Goal: Task Accomplishment & Management: Use online tool/utility

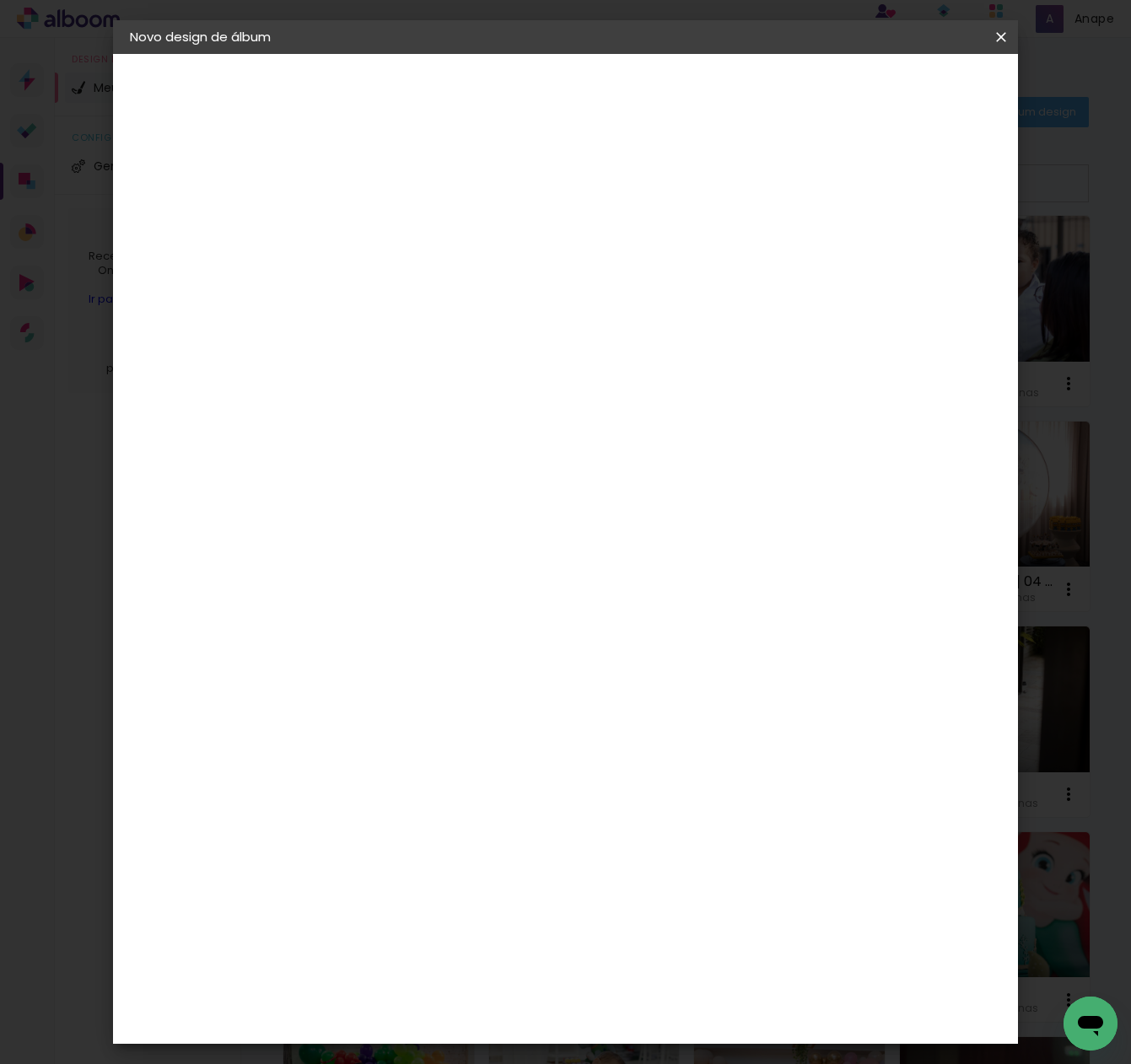
click at [405, 222] on input at bounding box center [405, 227] width 0 height 26
type input "Gigi 03"
type paper-input "Gigi 03"
click at [0, 0] on slot "Avançar" at bounding box center [0, 0] width 0 height 0
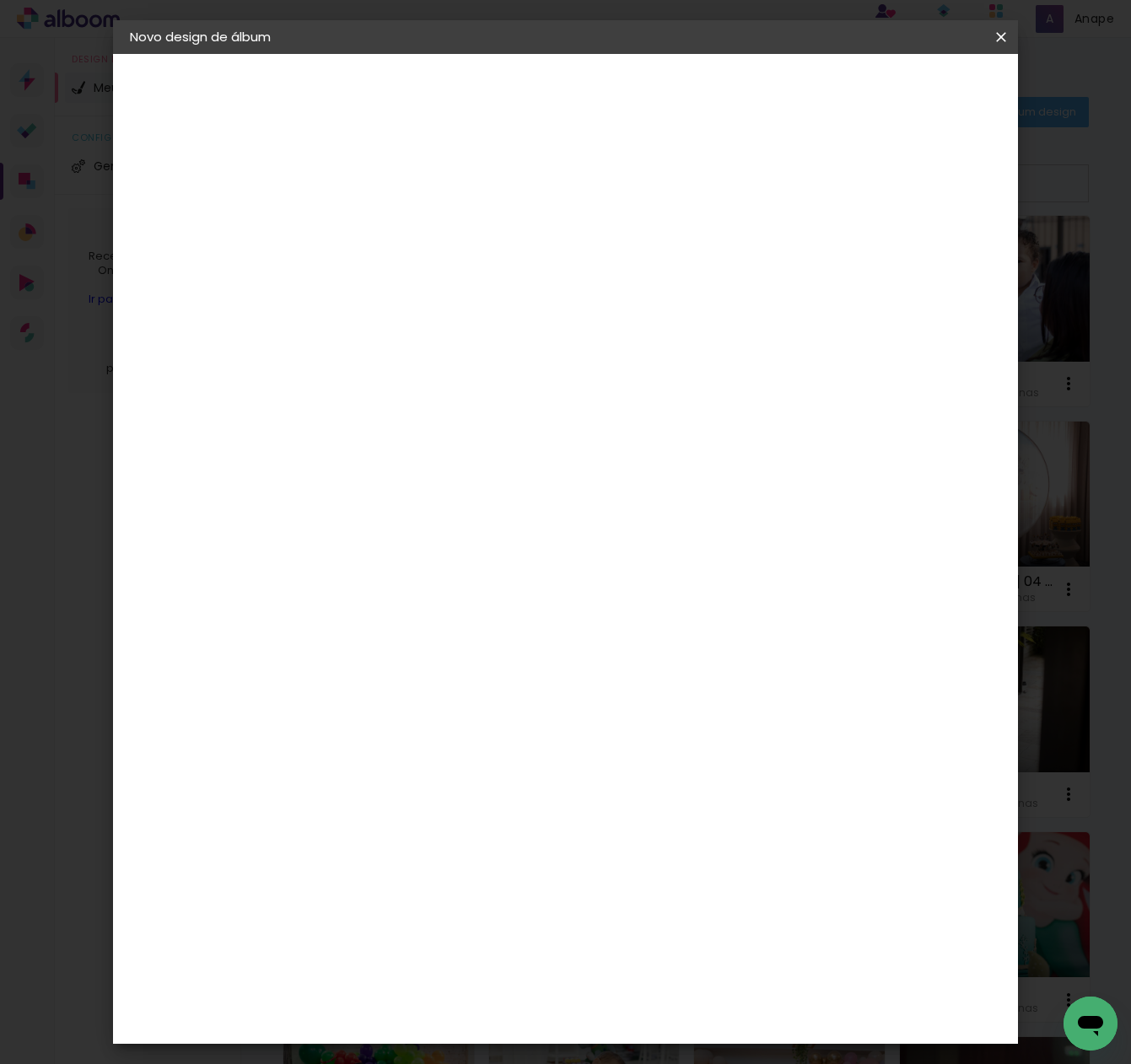
click at [505, 571] on paper-item "AlfaFotoBook" at bounding box center [448, 562] width 182 height 37
click at [722, 98] on paper-button "Avançar" at bounding box center [680, 89] width 82 height 29
click at [520, 793] on span "Cubic" at bounding box center [480, 815] width 79 height 45
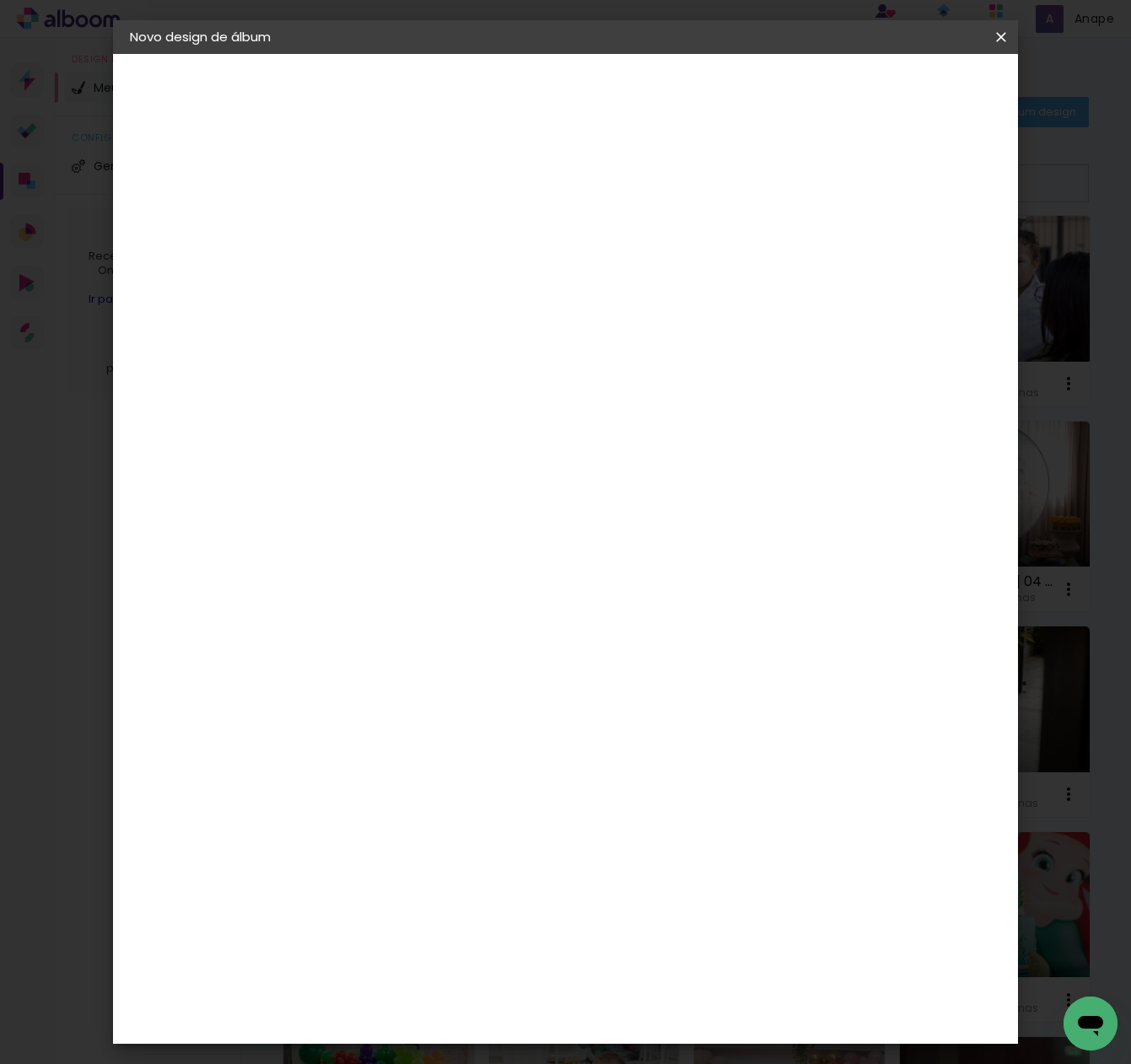
click at [0, 0] on slot "Avançar" at bounding box center [0, 0] width 0 height 0
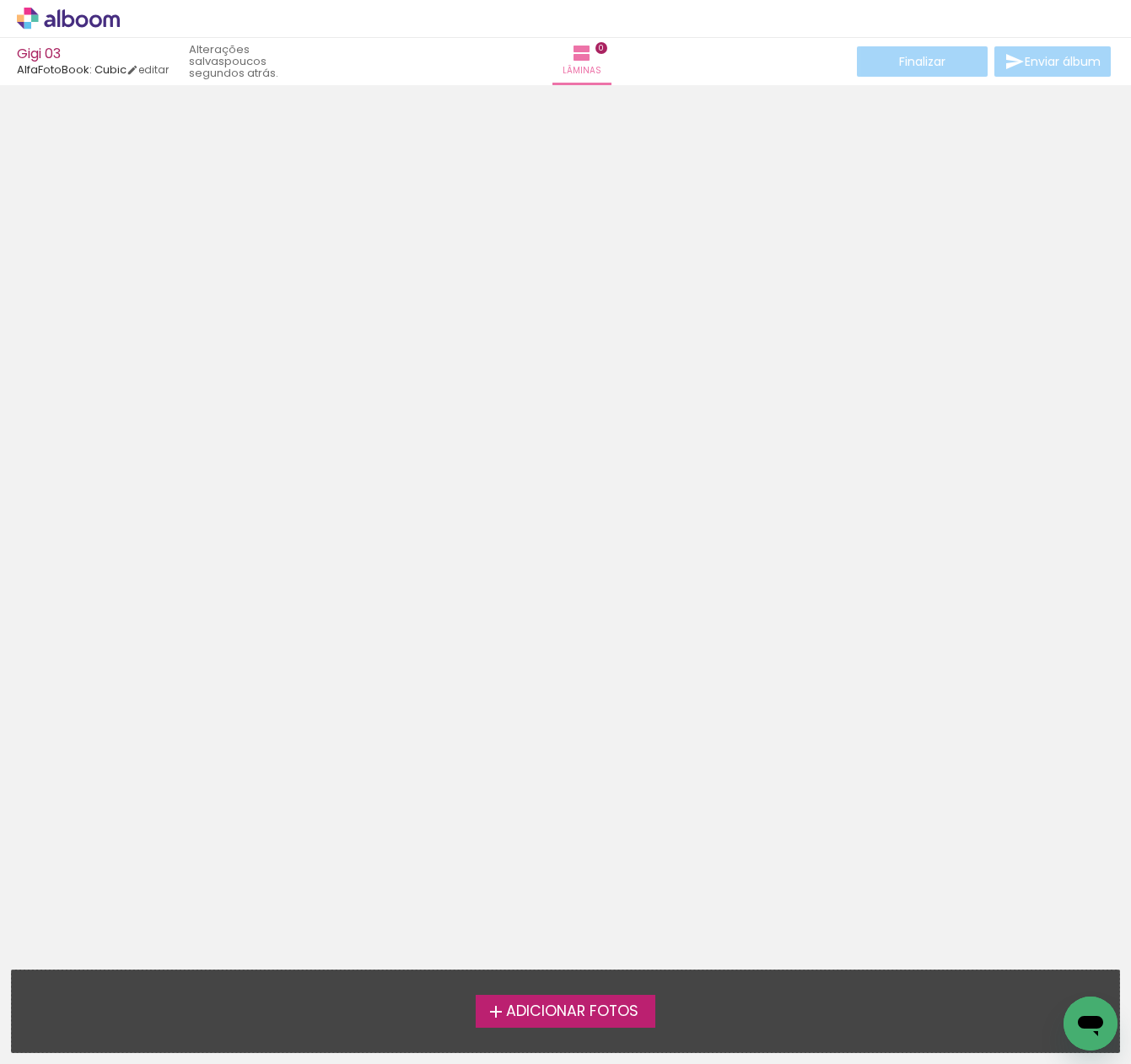
click at [568, 1008] on span "Adicionar Fotos" at bounding box center [571, 1011] width 132 height 15
click at [0, 0] on input "file" at bounding box center [0, 0] width 0 height 0
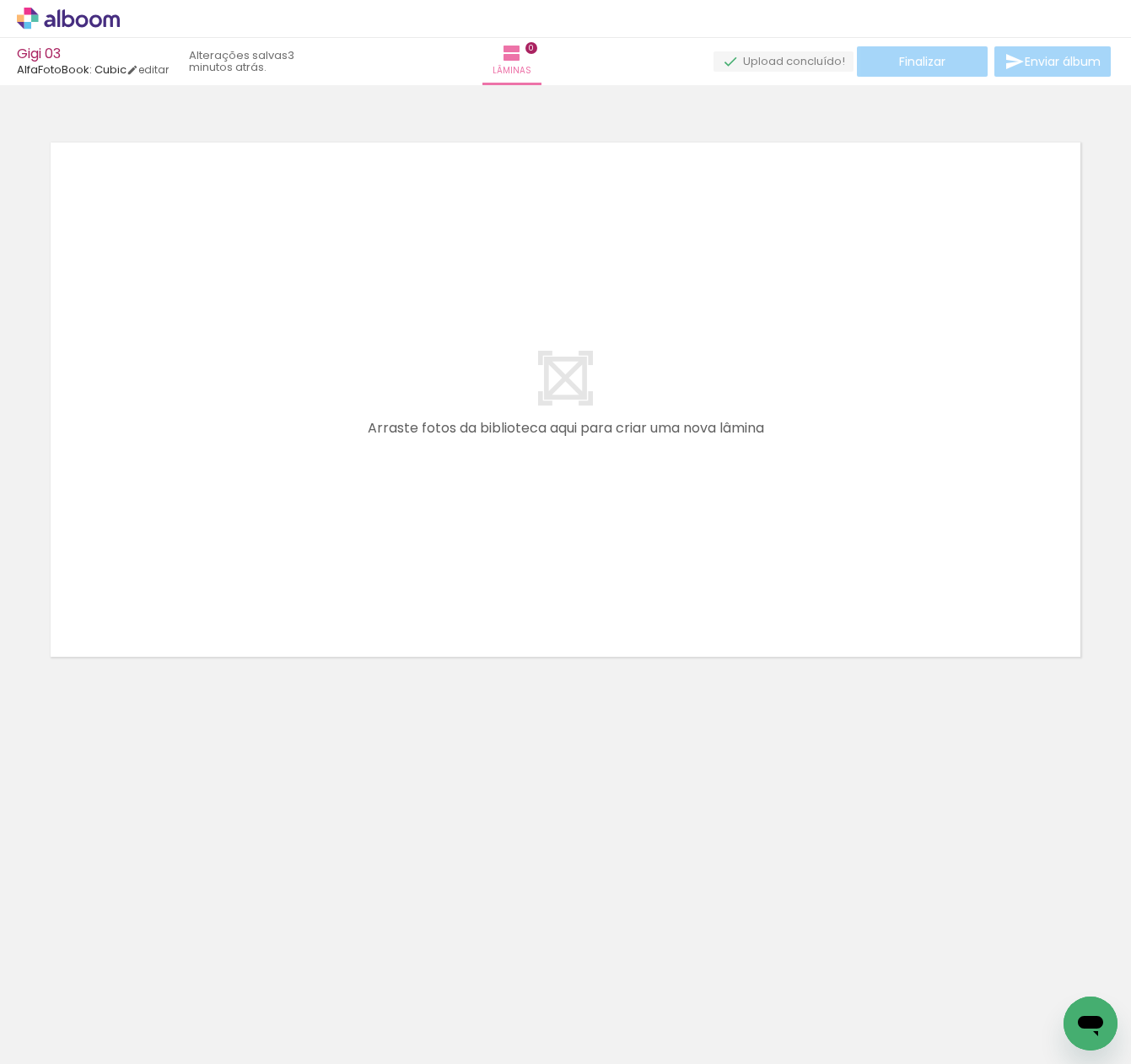
click at [48, 29] on icon at bounding box center [69, 19] width 103 height 22
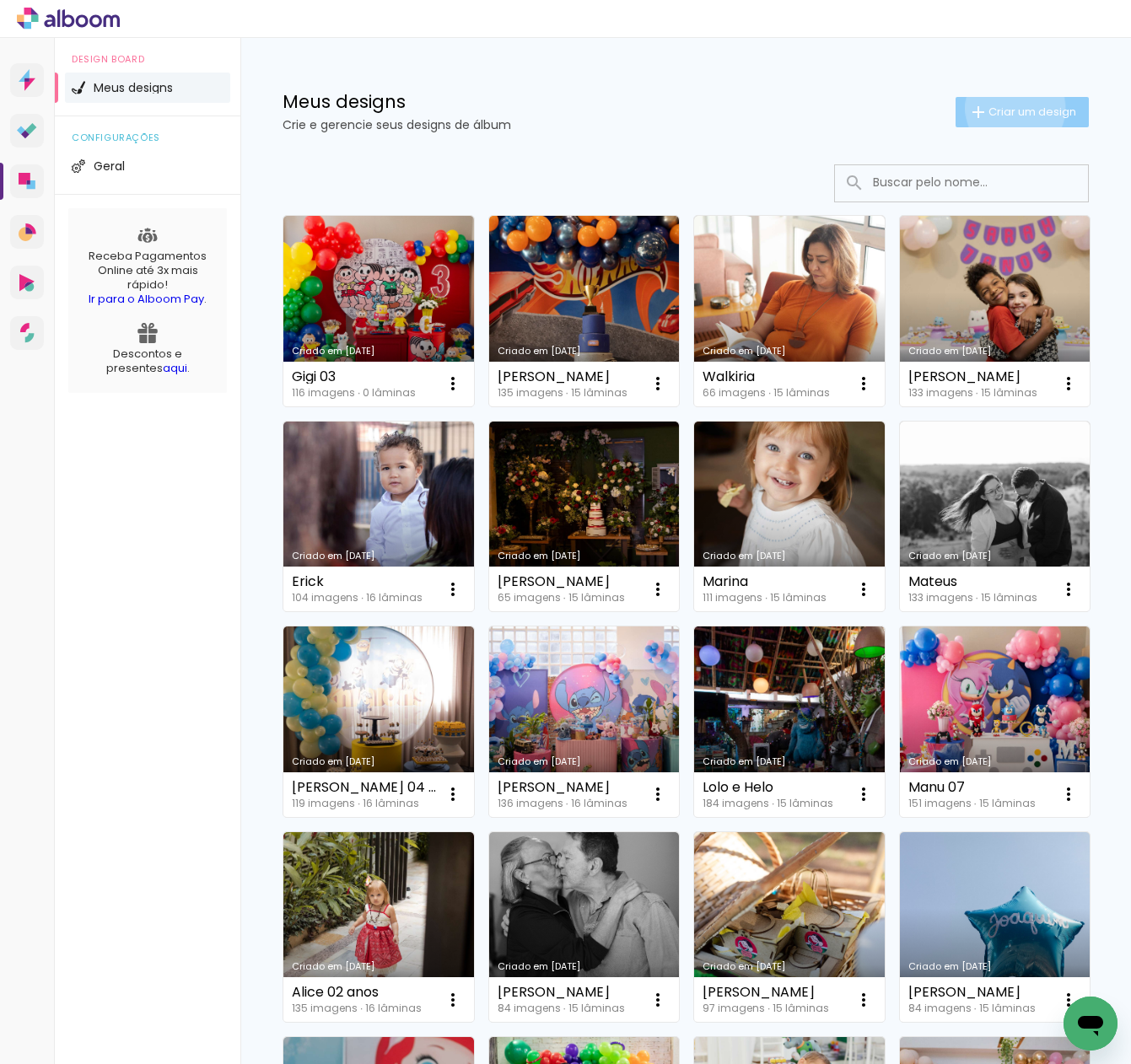
click at [1013, 108] on span "Criar um design" at bounding box center [1033, 111] width 87 height 11
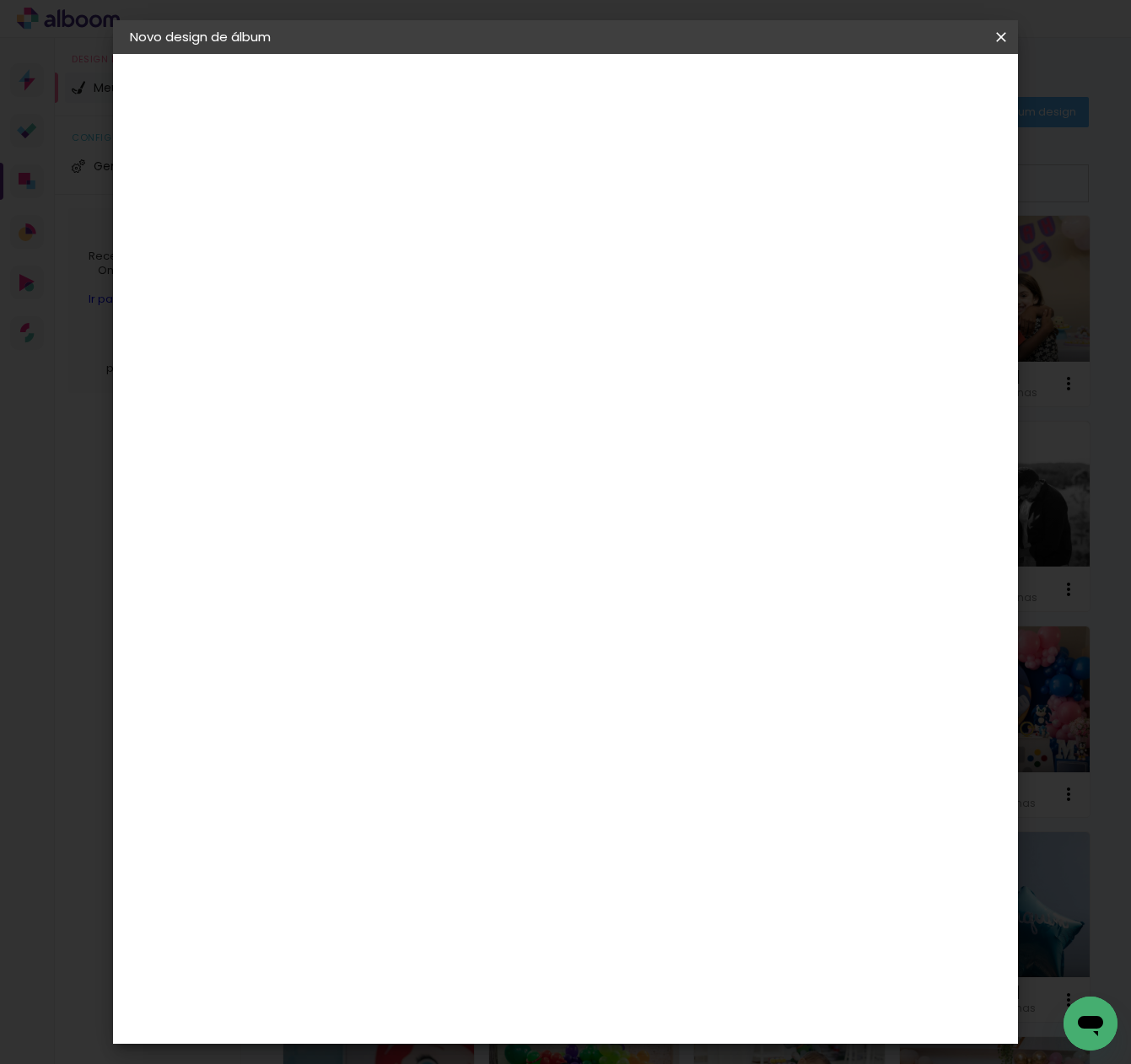
click at [405, 228] on input at bounding box center [405, 227] width 0 height 26
type input "Joca 01 ano"
type paper-input "Joca 01 ano"
click at [0, 0] on slot "Avançar" at bounding box center [0, 0] width 0 height 0
click at [484, 564] on div "AlfaFotoBook" at bounding box center [439, 565] width 89 height 14
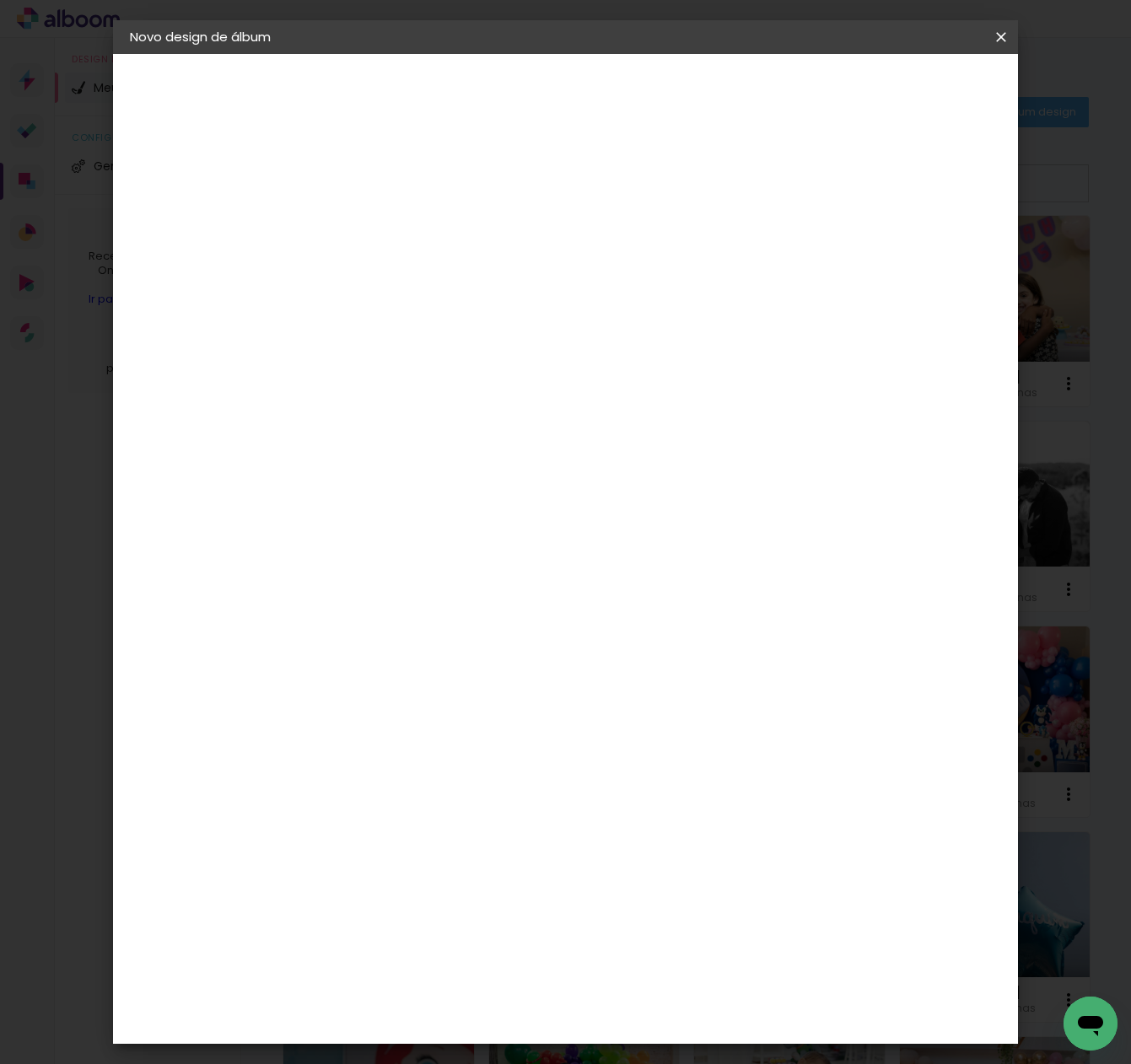
click at [0, 0] on slot "Tamanho Livre" at bounding box center [0, 0] width 0 height 0
click at [460, 558] on div "AlfaFotoBook" at bounding box center [439, 565] width 89 height 14
click at [0, 0] on slot "Avançar" at bounding box center [0, 0] width 0 height 0
click at [520, 819] on span "Cubic" at bounding box center [480, 840] width 79 height 45
click at [681, 103] on paper-button "Avançar" at bounding box center [639, 89] width 82 height 29
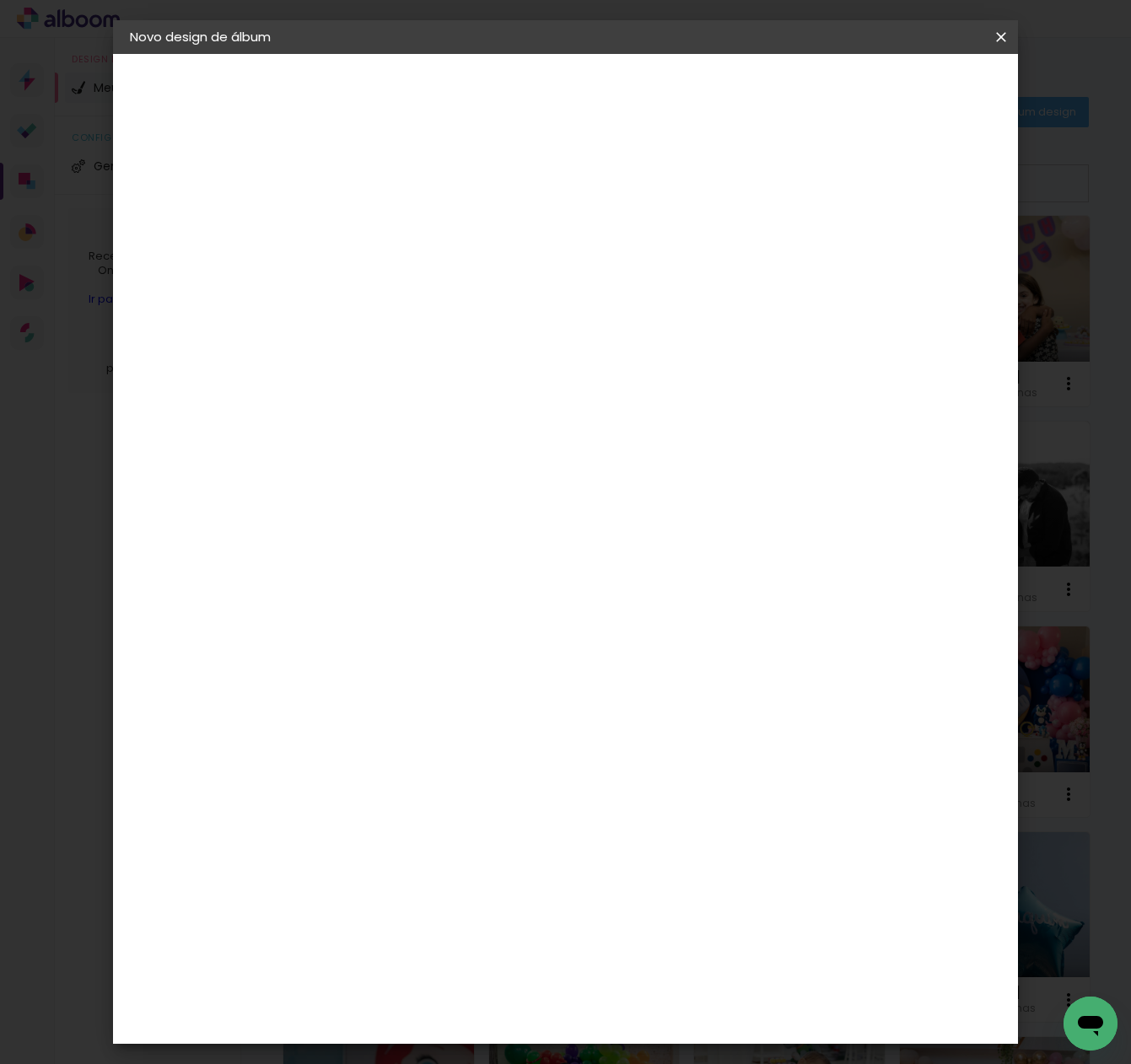
click at [881, 186] on div "Mostrar sangria" at bounding box center [868, 182] width 112 height 21
type paper-checkbox "on"
click at [924, 100] on paper-button "Iniciar design" at bounding box center [869, 89] width 110 height 29
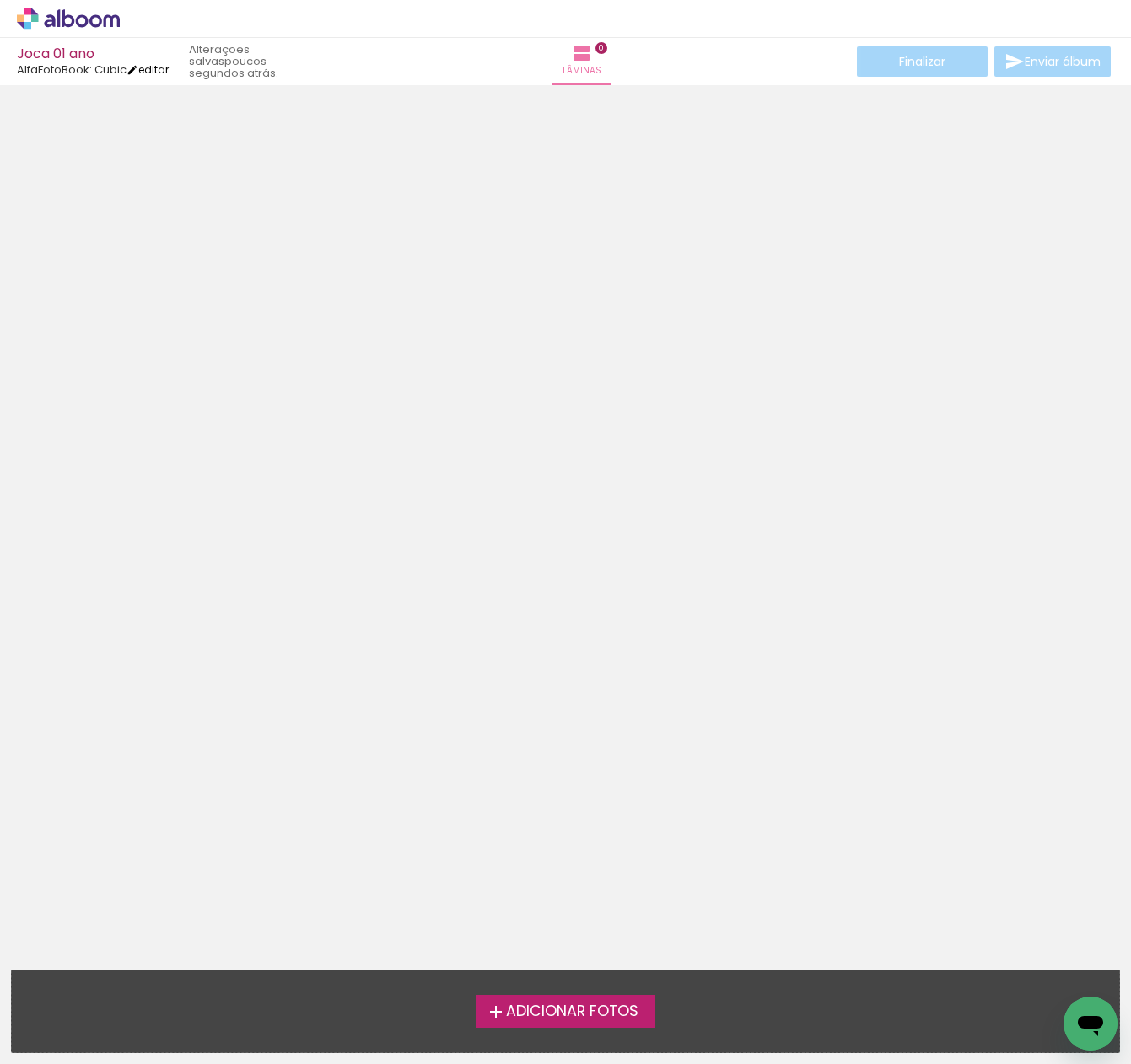
click at [138, 68] on iron-icon at bounding box center [132, 71] width 12 height 12
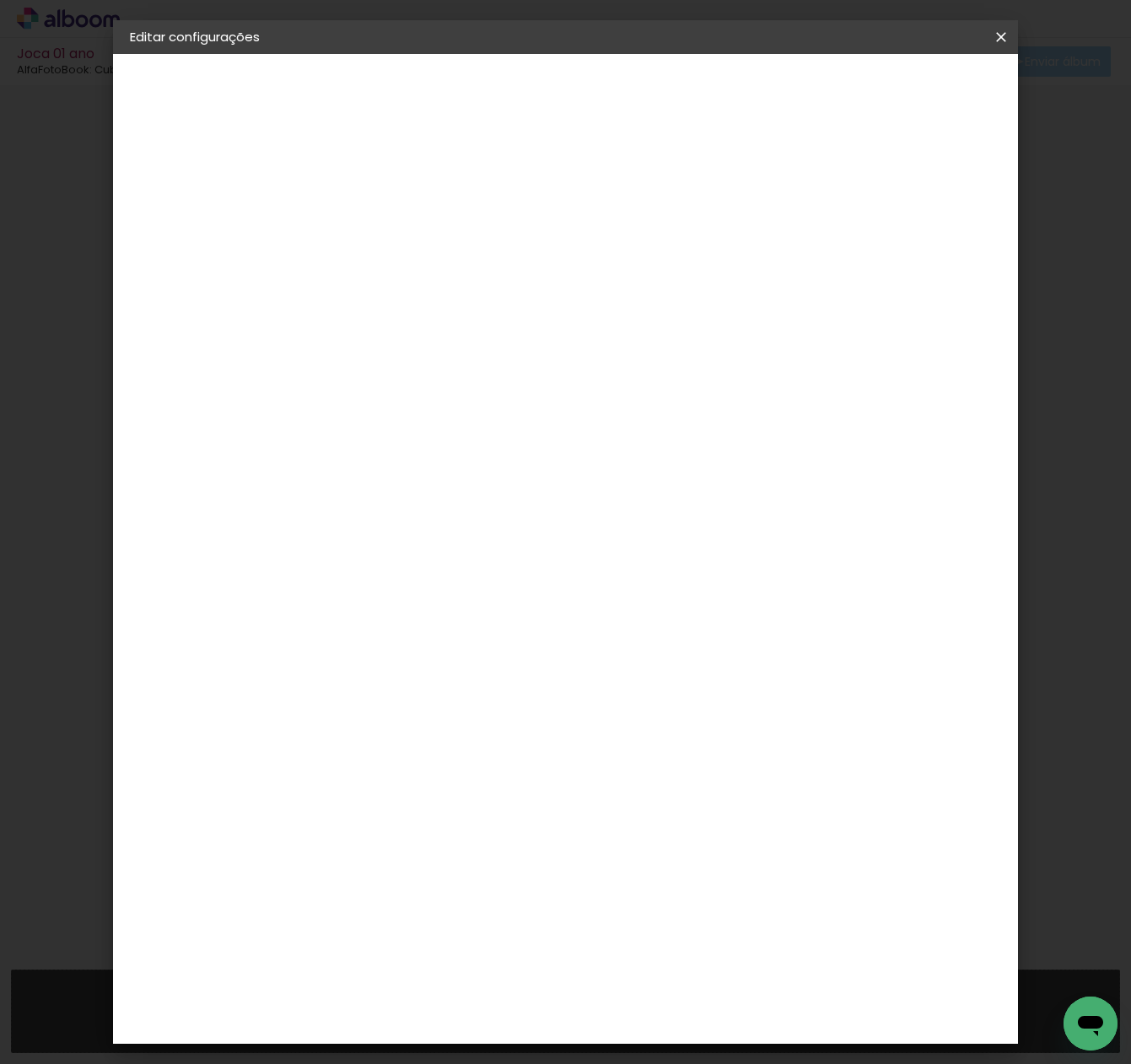
click at [812, 180] on div at bounding box center [804, 182] width 15 height 15
type paper-checkbox "on"
click at [896, 85] on span "Salvar configurações" at bounding box center [846, 89] width 125 height 12
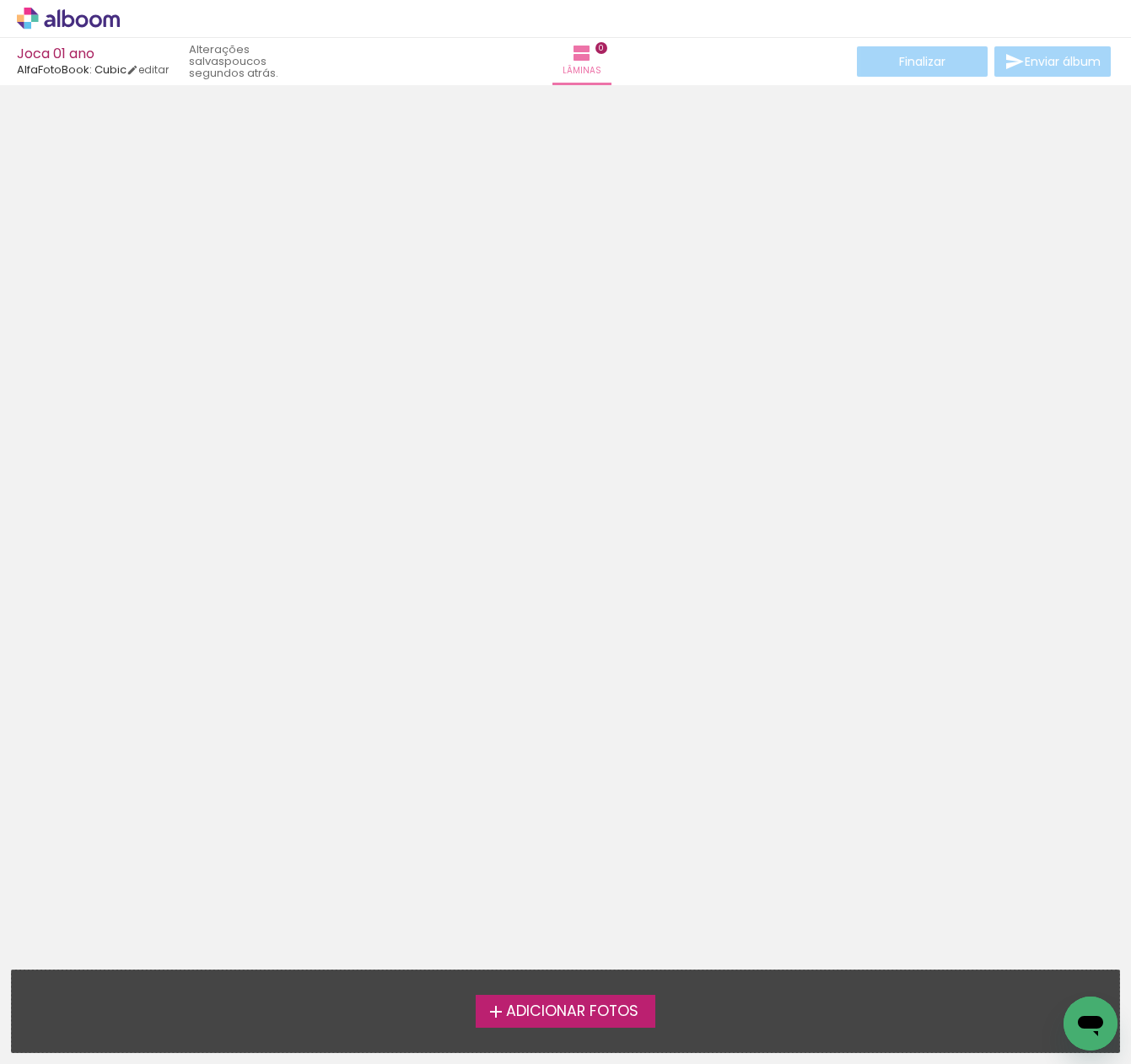
click at [539, 1004] on span "Adicionar Fotos" at bounding box center [571, 1011] width 132 height 15
click at [0, 0] on input "file" at bounding box center [0, 0] width 0 height 0
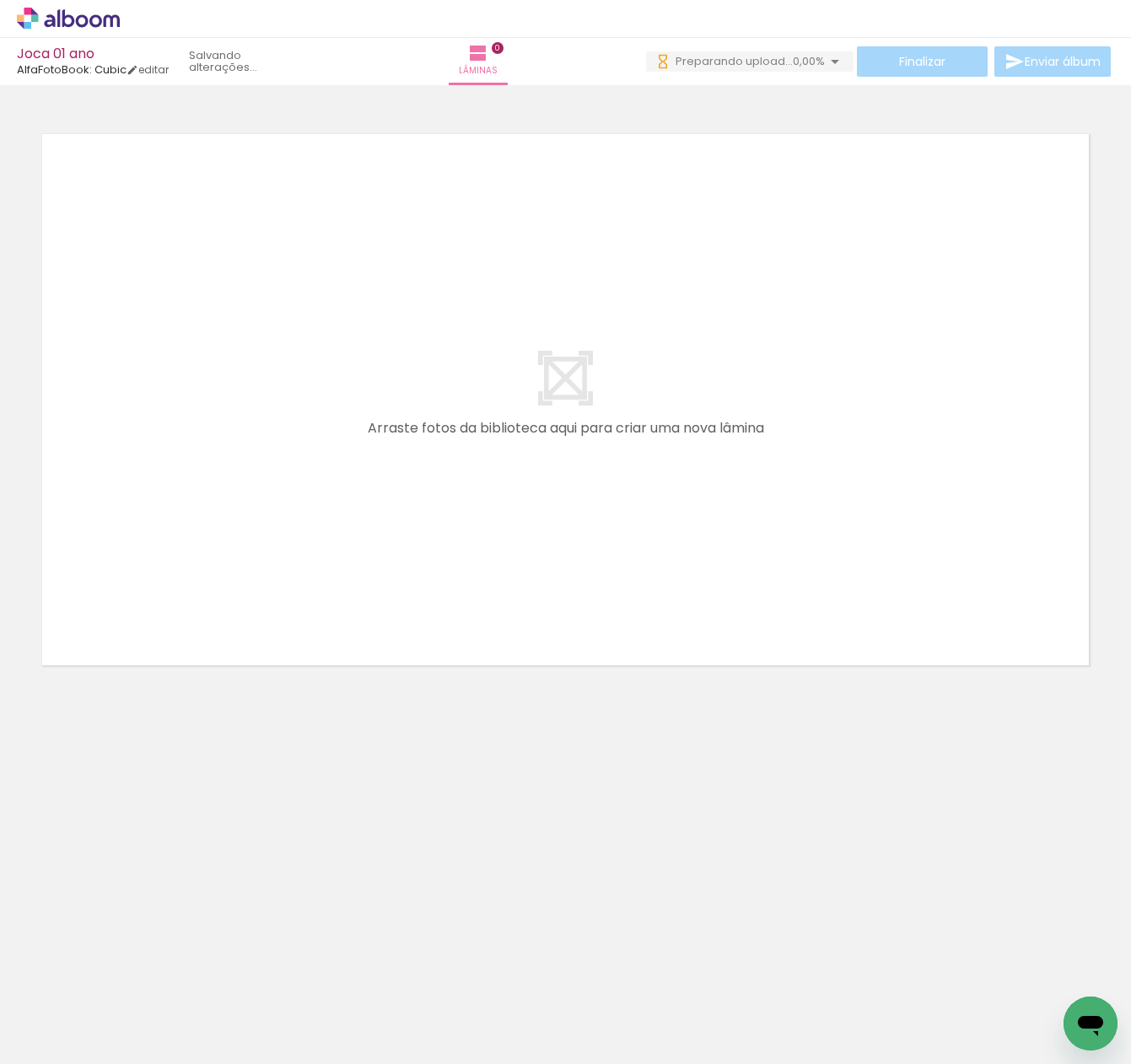
scroll to position [1, 0]
click at [51, 1042] on span "Adicionar Fotos" at bounding box center [60, 1041] width 51 height 19
click at [0, 0] on input "file" at bounding box center [0, 0] width 0 height 0
click at [48, 1036] on span "Adicionar Fotos" at bounding box center [60, 1041] width 51 height 19
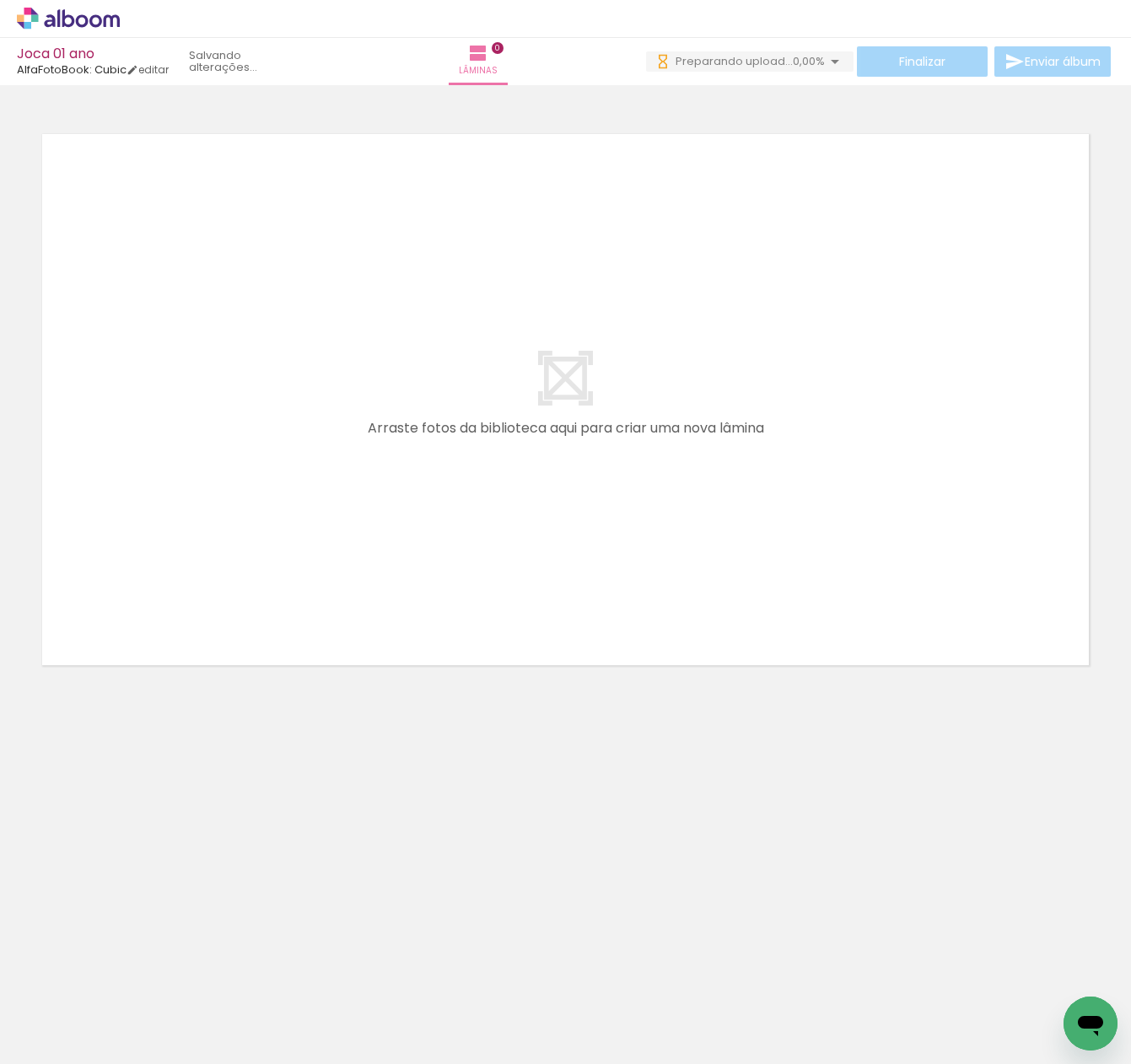
click at [0, 0] on input "file" at bounding box center [0, 0] width 0 height 0
click at [49, 1039] on span "Adicionar Fotos" at bounding box center [60, 1041] width 51 height 19
click at [0, 0] on input "file" at bounding box center [0, 0] width 0 height 0
click at [30, 1028] on paper-button "Adicionar Fotos" at bounding box center [52, 1041] width 81 height 27
click at [0, 0] on input "file" at bounding box center [0, 0] width 0 height 0
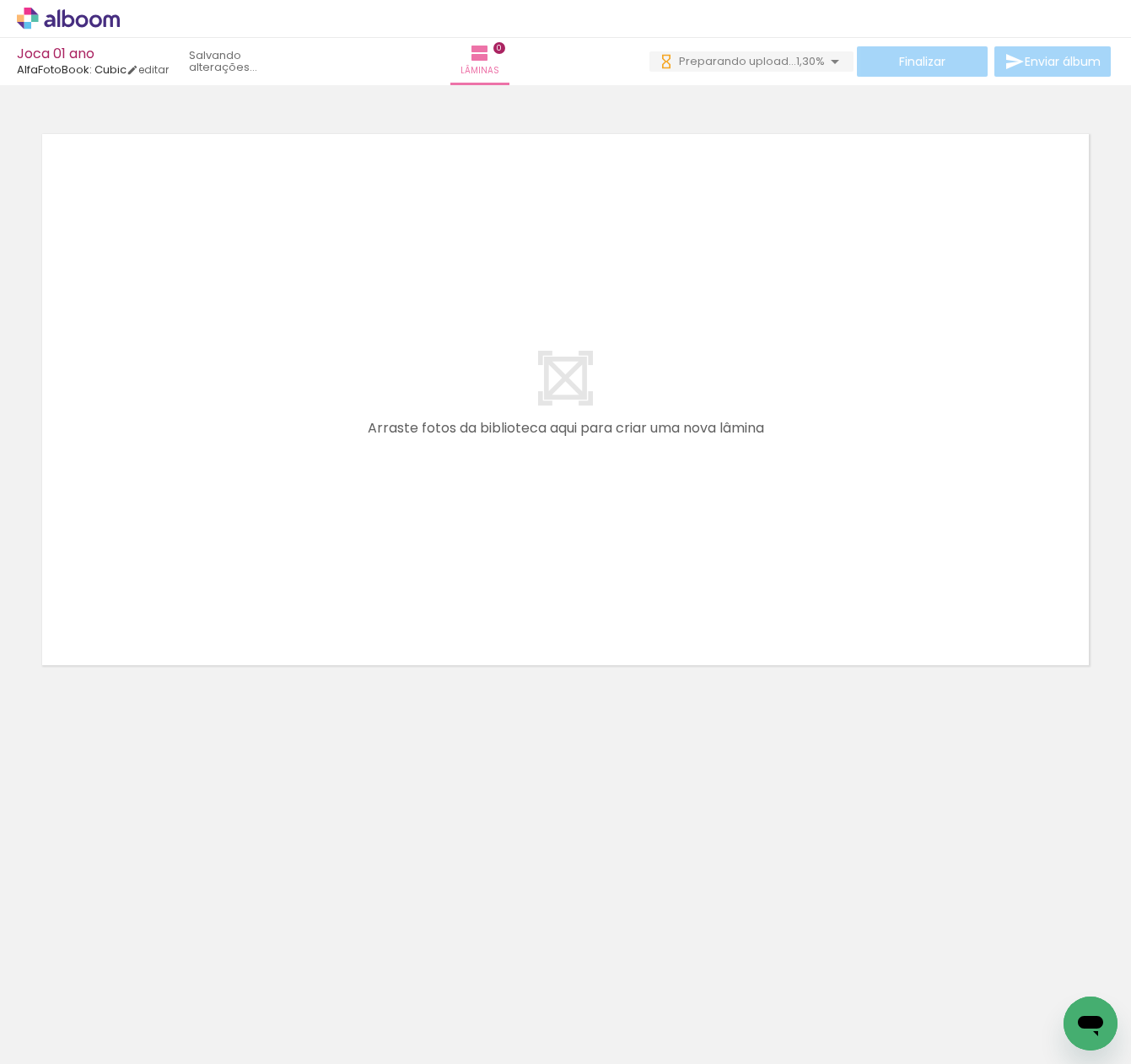
click at [61, 1044] on span "Adicionar Fotos" at bounding box center [60, 1041] width 51 height 19
click at [0, 0] on input "file" at bounding box center [0, 0] width 0 height 0
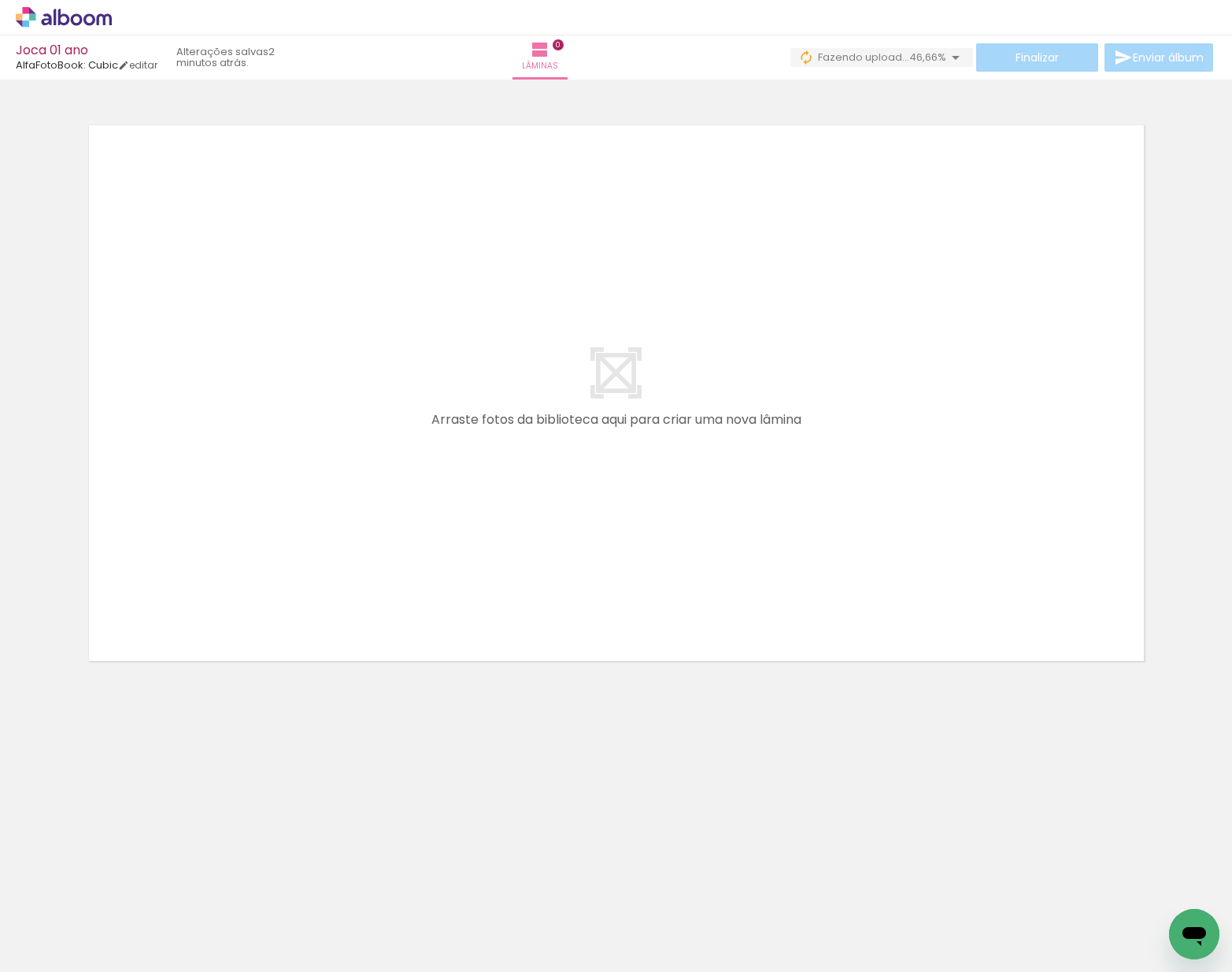
click at [937, 93] on div at bounding box center [616, 373] width 1232 height 576
click at [63, 22] on icon at bounding box center [64, 18] width 96 height 20
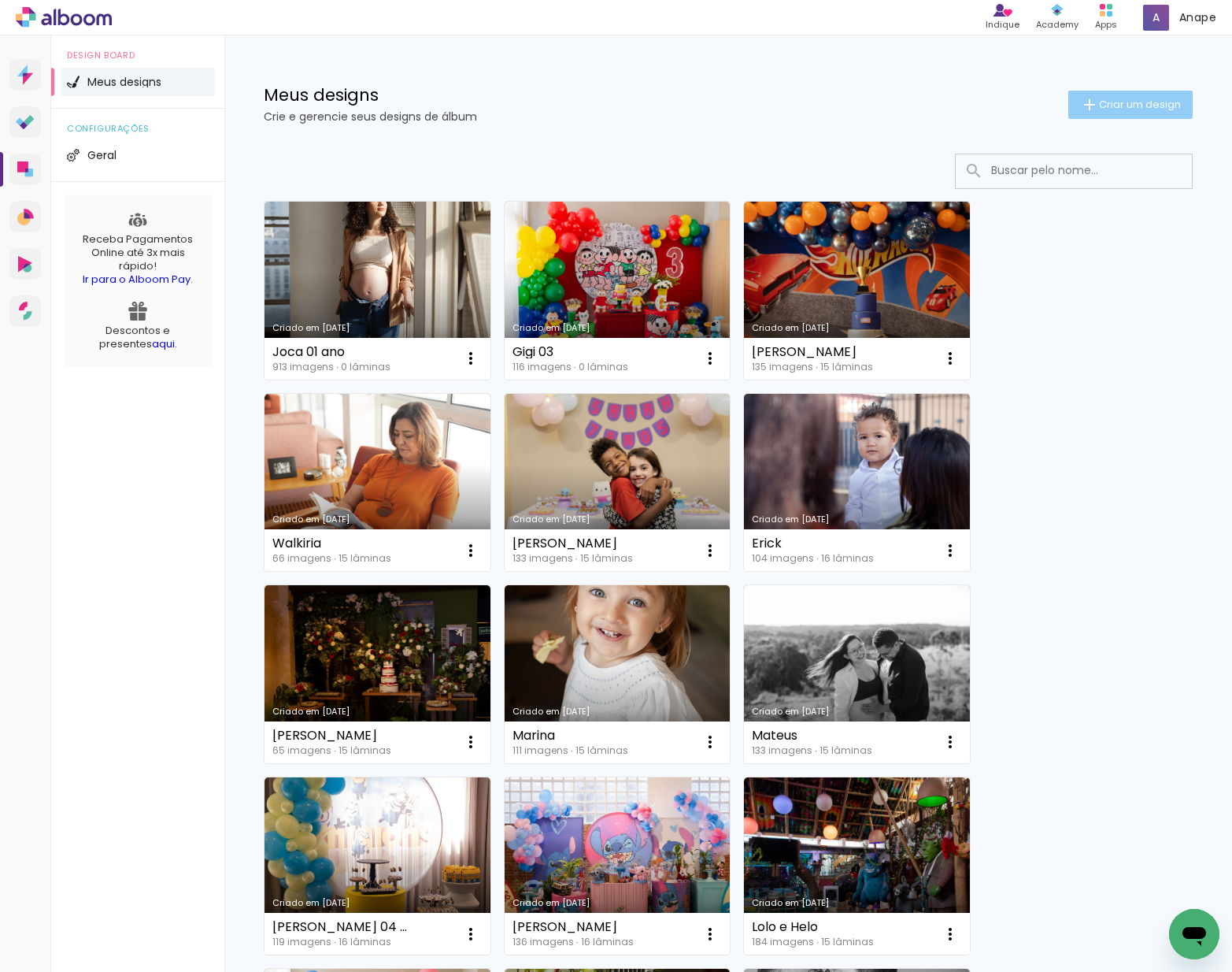
click at [1145, 99] on span "Criar um design" at bounding box center [1139, 104] width 82 height 10
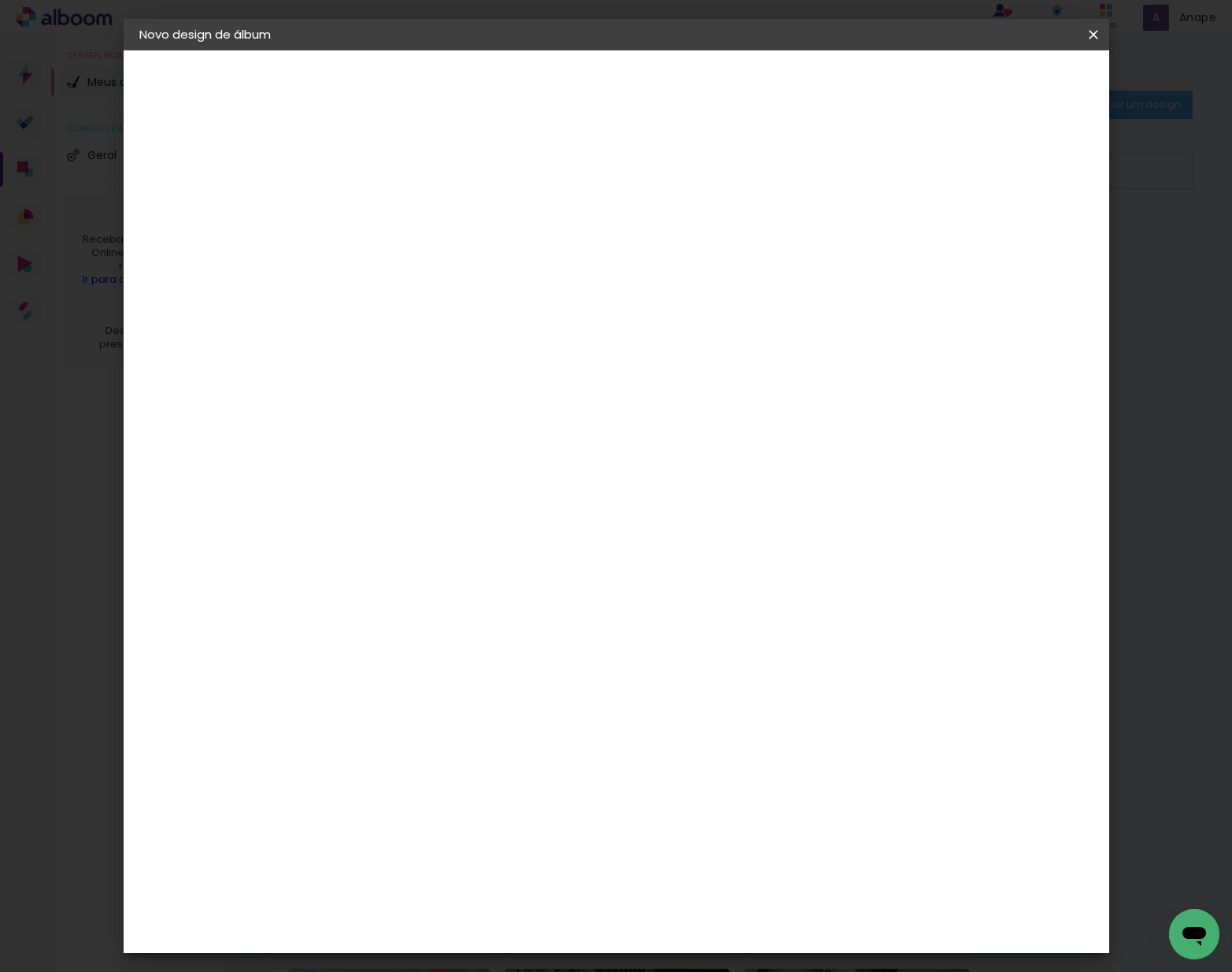
click at [397, 217] on input at bounding box center [397, 211] width 0 height 24
type input "Heitor 01 ano"
type paper-input "Heitor 01 ano"
click at [0, 0] on slot "Avançar" at bounding box center [0, 0] width 0 height 0
click at [522, 534] on paper-item "AlfaFotoBook" at bounding box center [436, 527] width 170 height 34
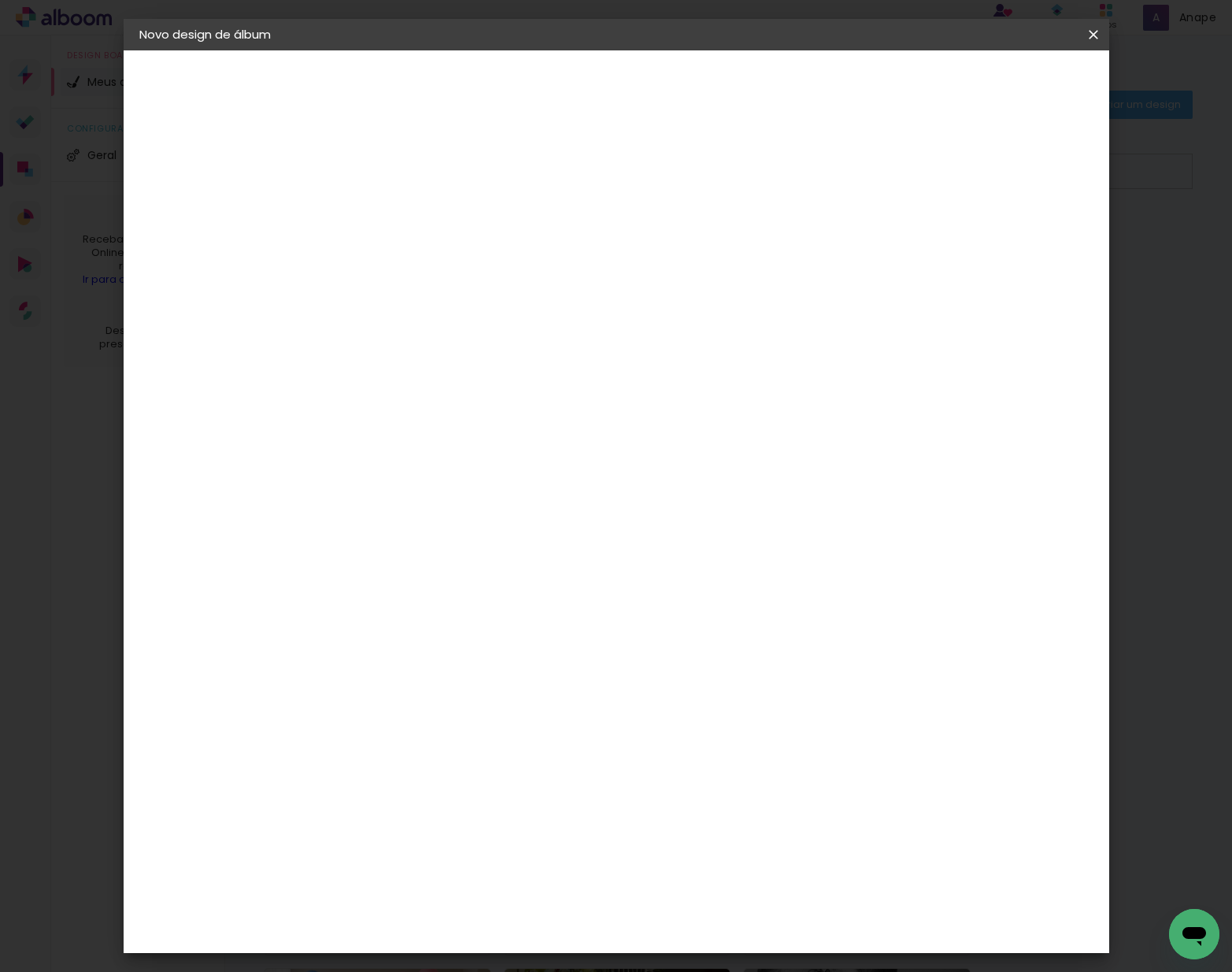
click at [0, 0] on slot "Tamanho Livre" at bounding box center [0, 0] width 0 height 0
click at [469, 531] on div "AlfaFotoBook" at bounding box center [427, 528] width 83 height 13
click at [691, 91] on paper-button "Avançar" at bounding box center [652, 83] width 77 height 27
click at [502, 764] on span "Cubic" at bounding box center [466, 785] width 73 height 42
click at [0, 0] on slot "Avançar" at bounding box center [0, 0] width 0 height 0
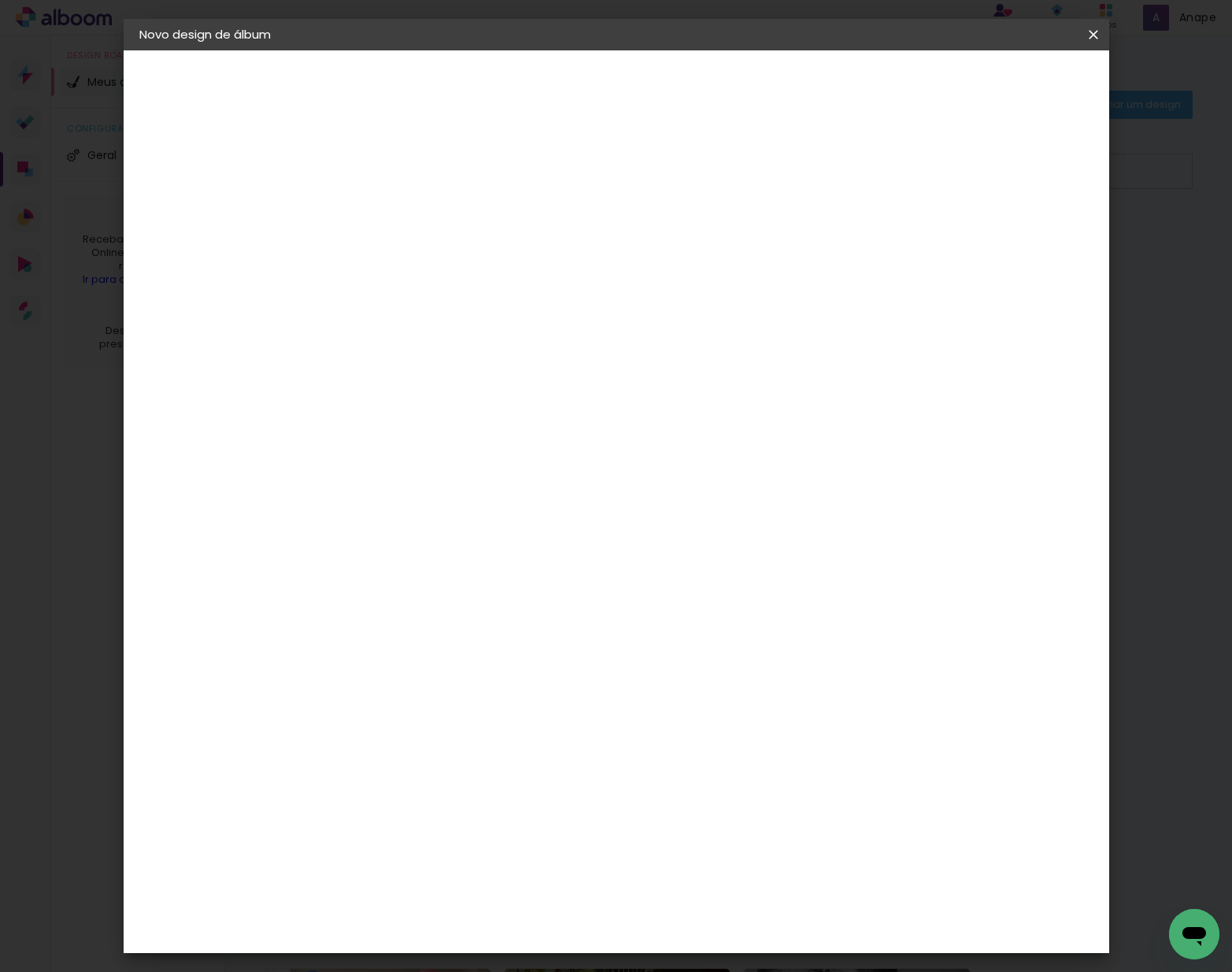
click at [918, 170] on div at bounding box center [910, 170] width 14 height 14
type paper-checkbox "on"
click at [1007, 83] on span "Iniciar design" at bounding box center [970, 83] width 71 height 11
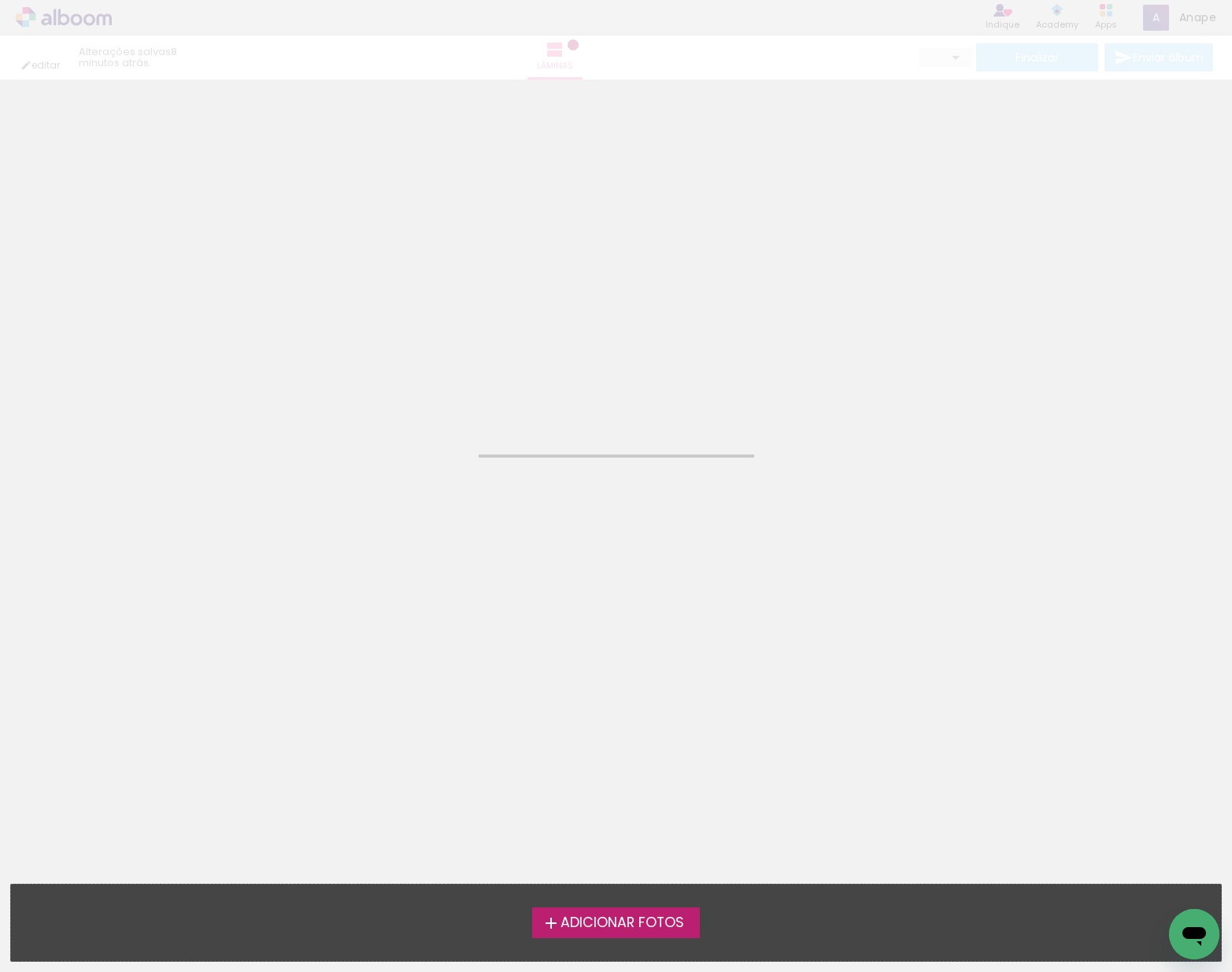
click at [579, 917] on span "Adicionar Fotos" at bounding box center [621, 922] width 123 height 14
click at [0, 0] on input "file" at bounding box center [0, 0] width 0 height 0
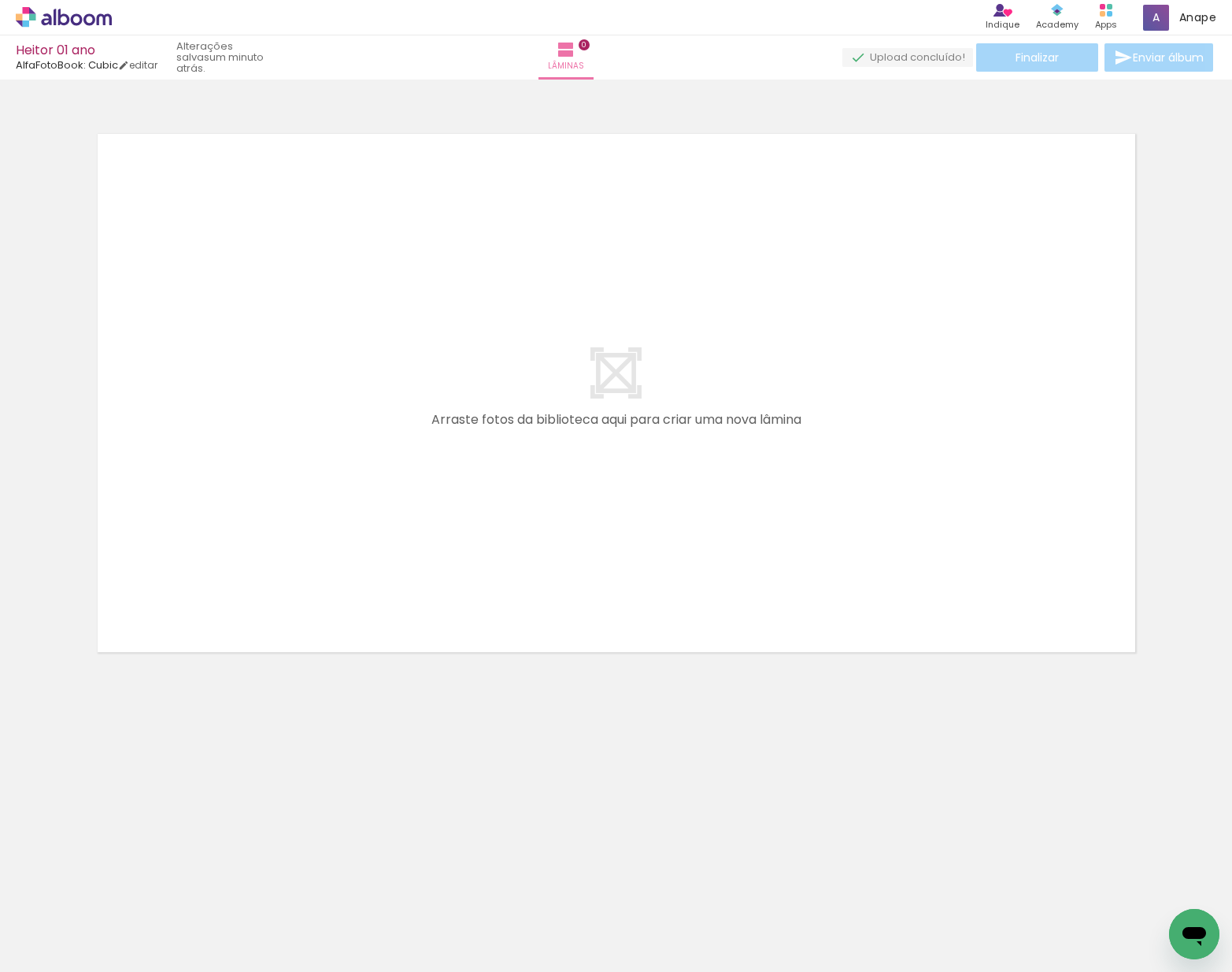
click at [83, 16] on icon at bounding box center [64, 18] width 96 height 20
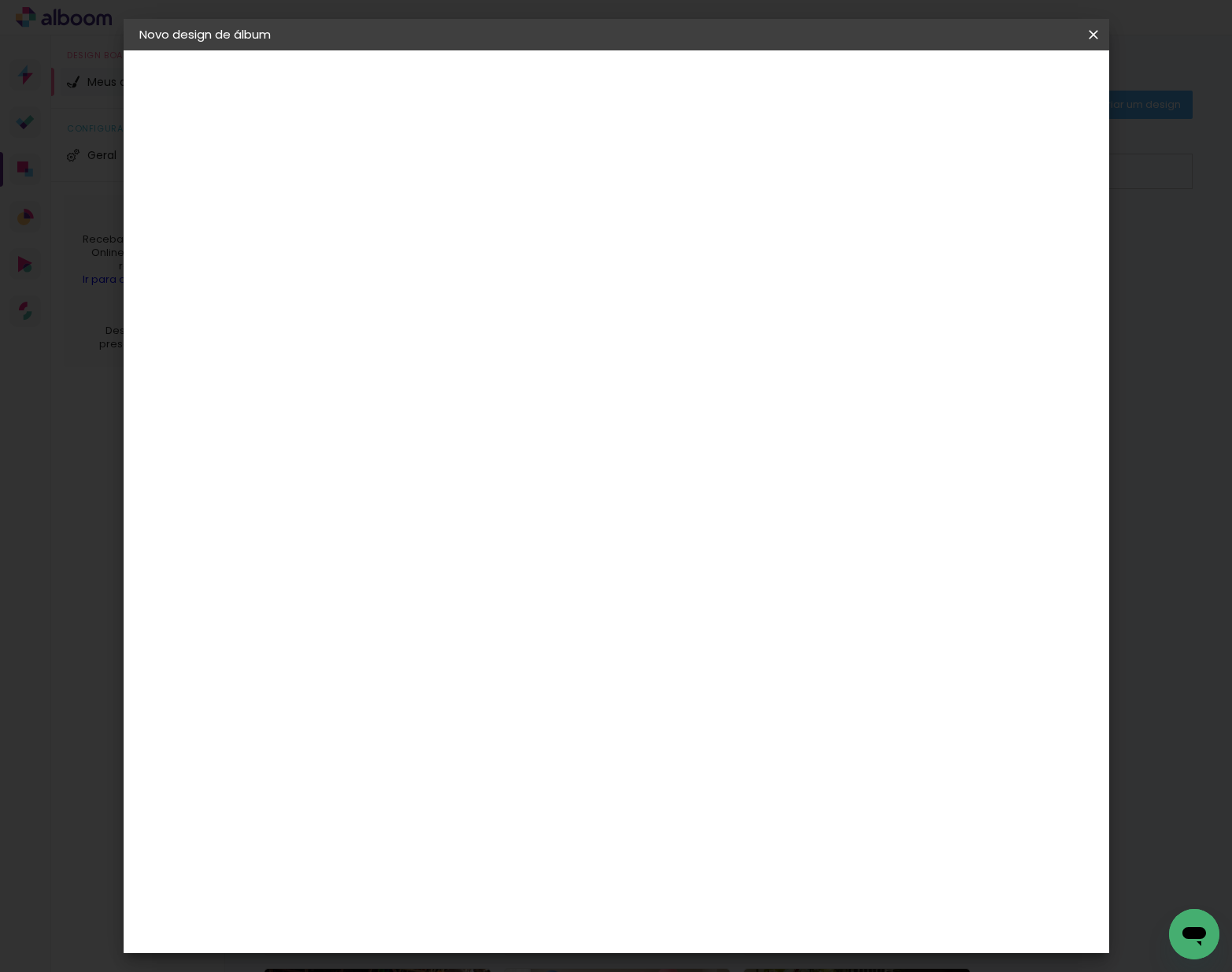
scroll to position [1, 0]
click at [502, 764] on span "Cubic" at bounding box center [466, 785] width 73 height 42
click at [0, 0] on slot "Avançar" at bounding box center [0, 0] width 0 height 0
click at [979, 169] on div "Mostrar sangria" at bounding box center [970, 170] width 105 height 19
type paper-checkbox "on"
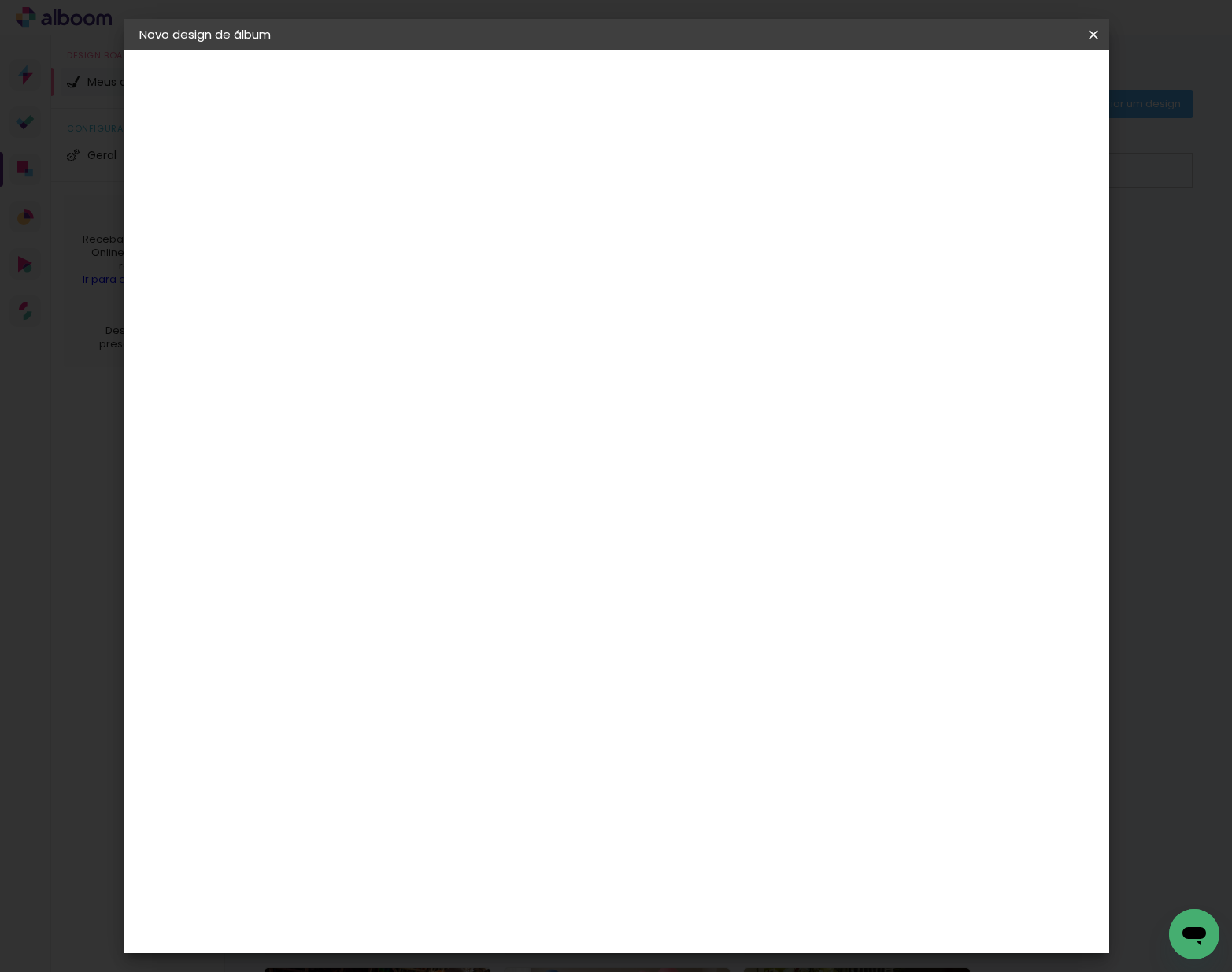
click at [1007, 89] on span "Iniciar design" at bounding box center [970, 83] width 71 height 11
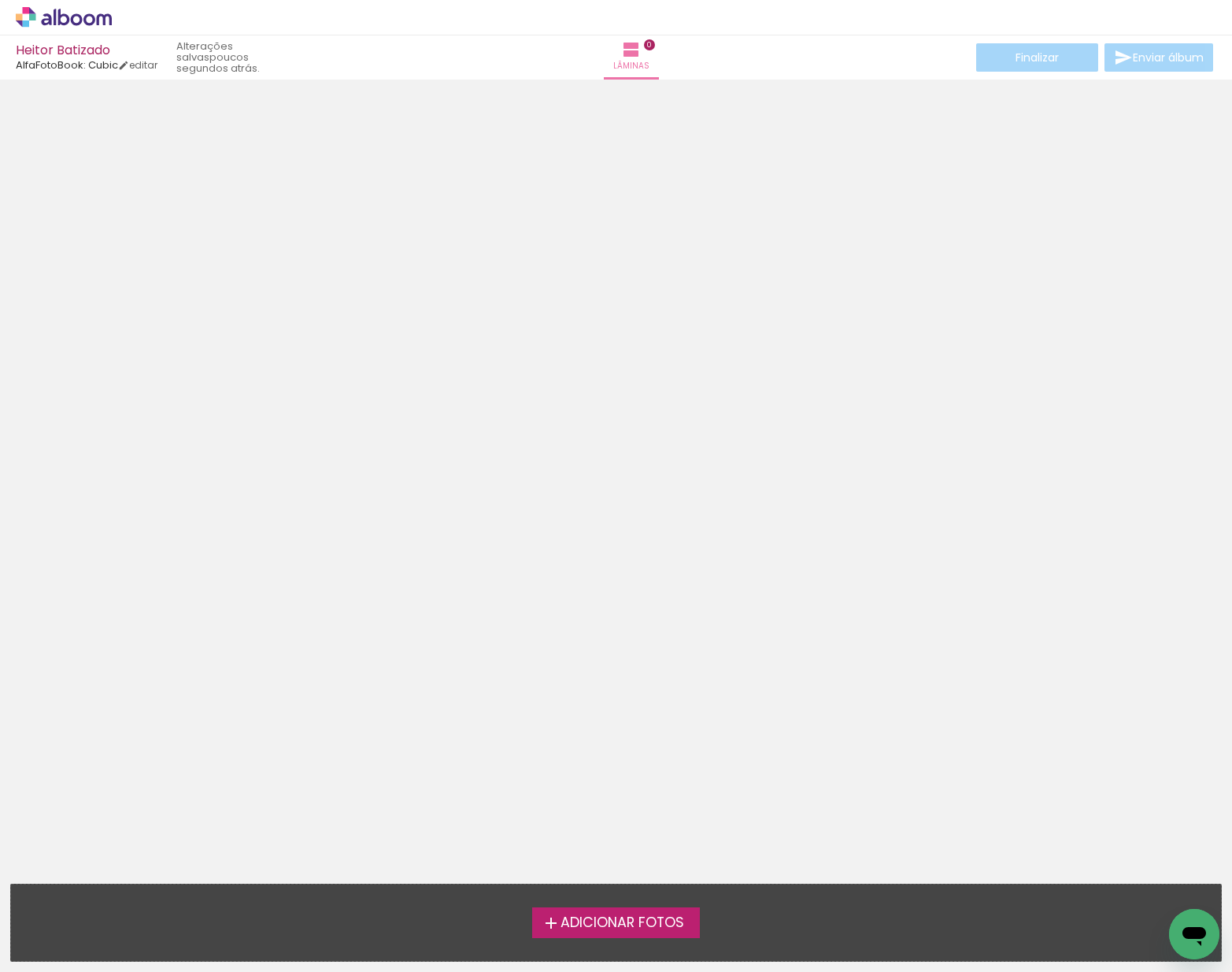
click at [607, 920] on span "Adicionar Fotos" at bounding box center [621, 922] width 123 height 14
click at [0, 0] on input "file" at bounding box center [0, 0] width 0 height 0
